Goal: Find specific page/section: Find specific page/section

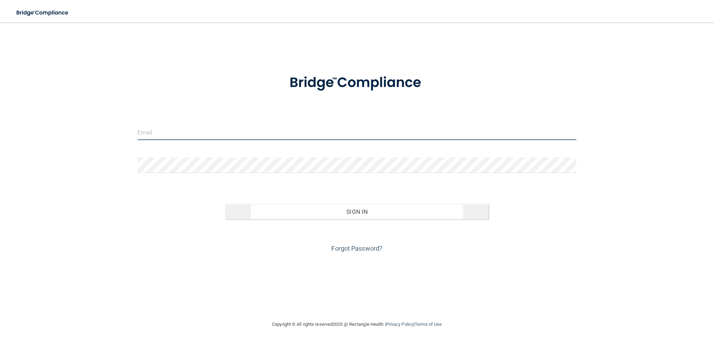
type input "[EMAIL_ADDRESS][DOMAIN_NAME]"
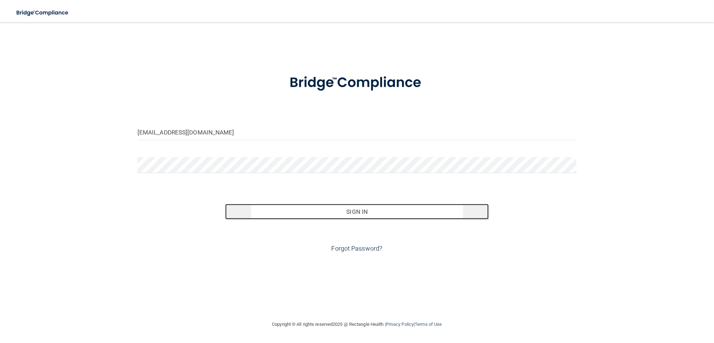
click at [337, 209] on button "Sign In" at bounding box center [356, 211] width 263 height 15
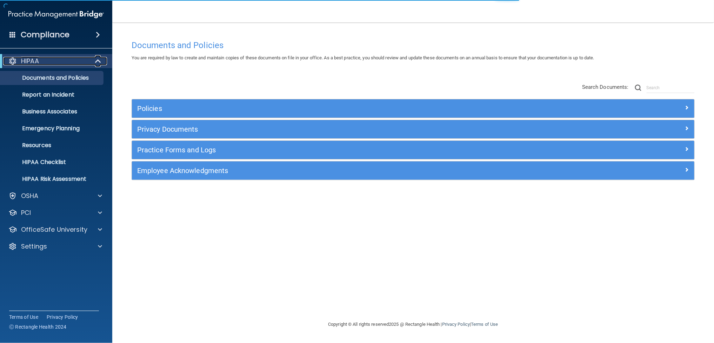
click at [97, 61] on span at bounding box center [99, 61] width 6 height 8
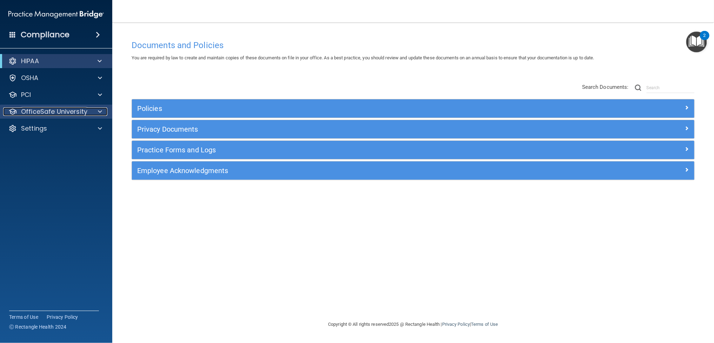
click at [97, 110] on div at bounding box center [99, 111] width 18 height 8
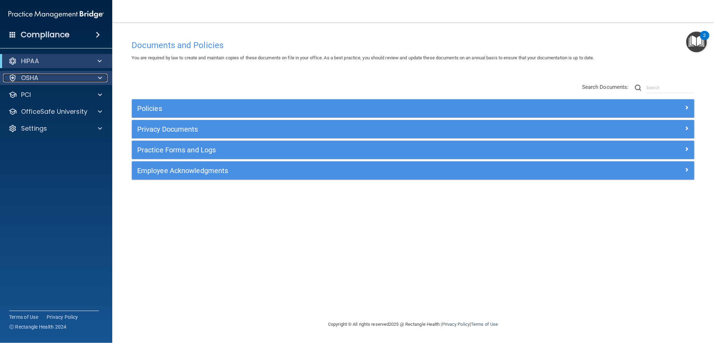
click at [100, 79] on span at bounding box center [100, 78] width 4 height 8
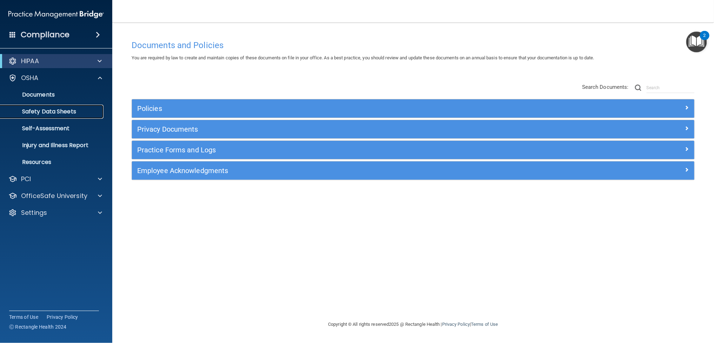
click at [63, 110] on p "Safety Data Sheets" at bounding box center [53, 111] width 96 height 7
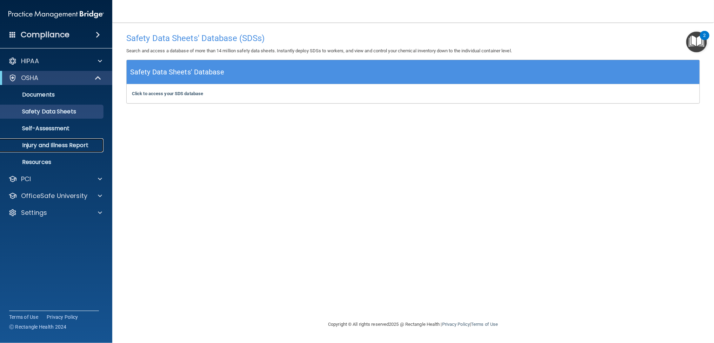
click at [59, 145] on p "Injury and Illness Report" at bounding box center [53, 145] width 96 height 7
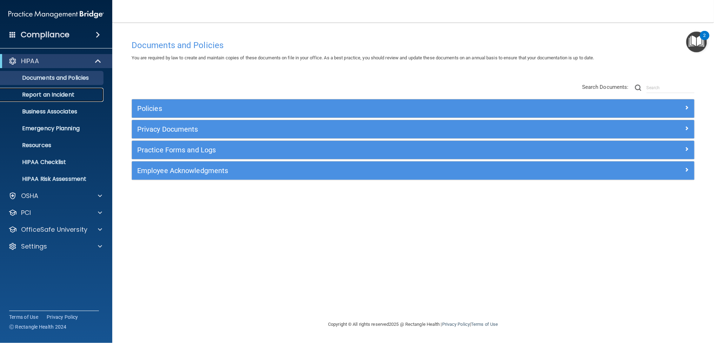
click at [69, 96] on p "Report an Incident" at bounding box center [53, 94] width 96 height 7
click at [97, 60] on span at bounding box center [99, 61] width 6 height 8
